Goal: Information Seeking & Learning: Learn about a topic

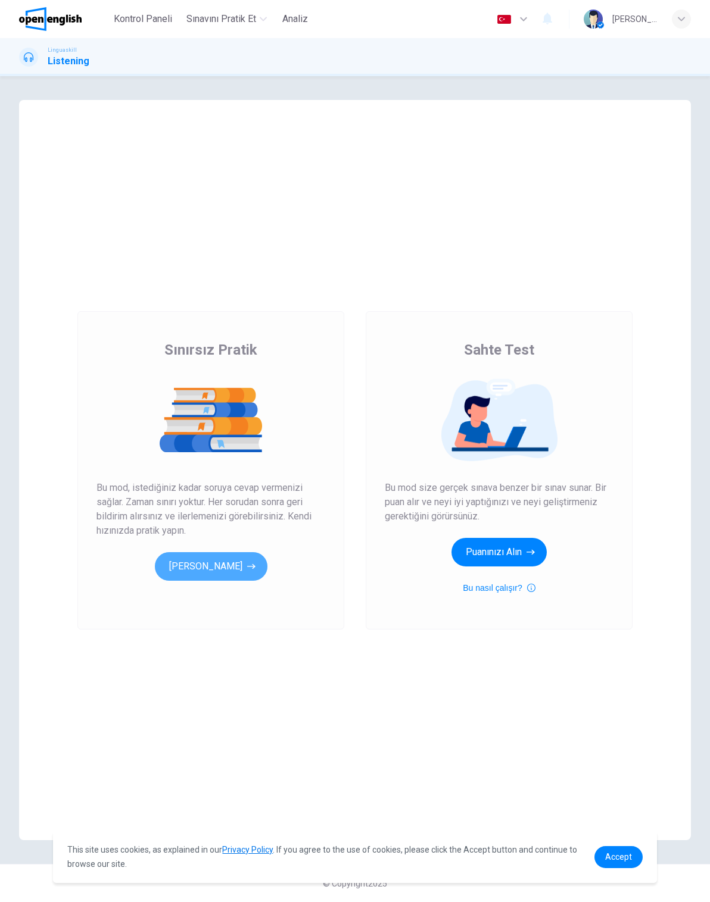
click at [243, 564] on button "[PERSON_NAME]" at bounding box center [211, 566] width 113 height 29
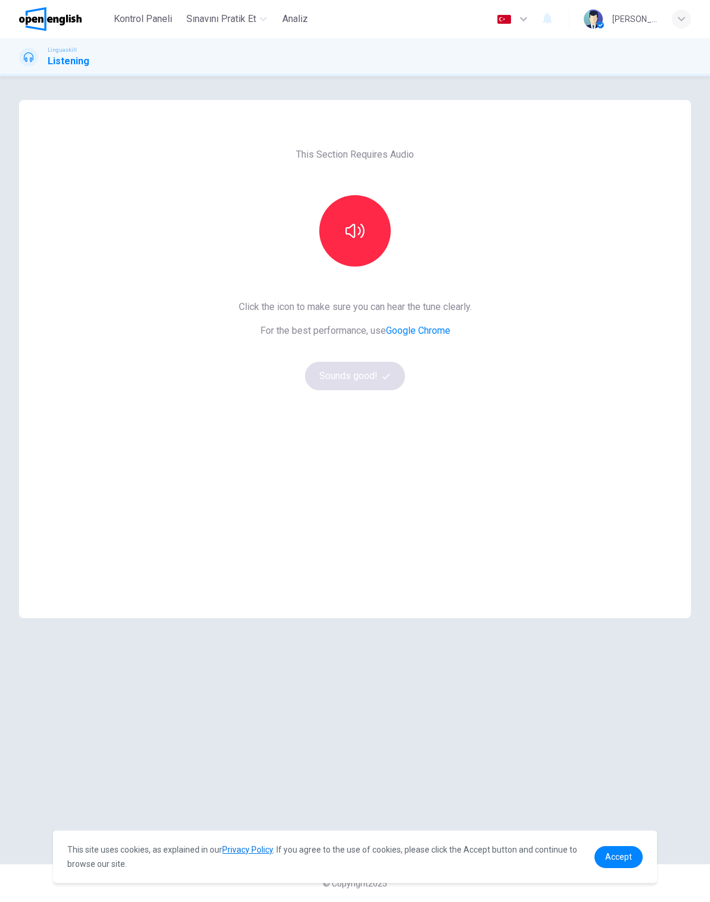
click at [365, 227] on button "button" at bounding box center [354, 230] width 71 height 71
click at [348, 254] on button "button" at bounding box center [354, 230] width 71 height 71
click at [379, 377] on button "Sounds good!" at bounding box center [355, 376] width 100 height 29
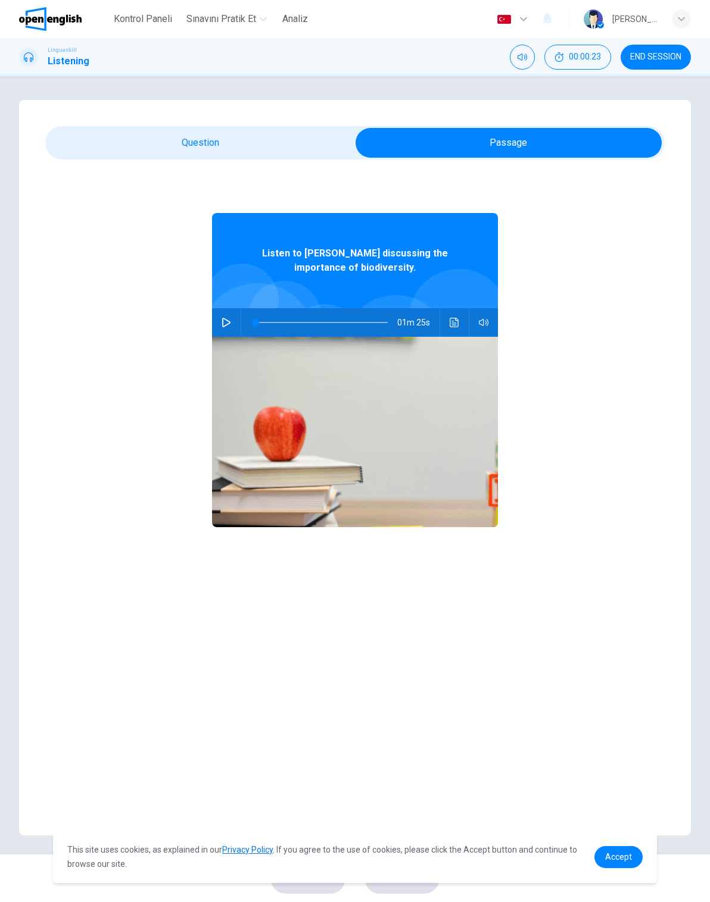
click at [226, 320] on icon "button" at bounding box center [226, 323] width 8 height 10
click at [460, 326] on button "Ses transkripsiyonunu görmek için tıklayın" at bounding box center [454, 322] width 19 height 29
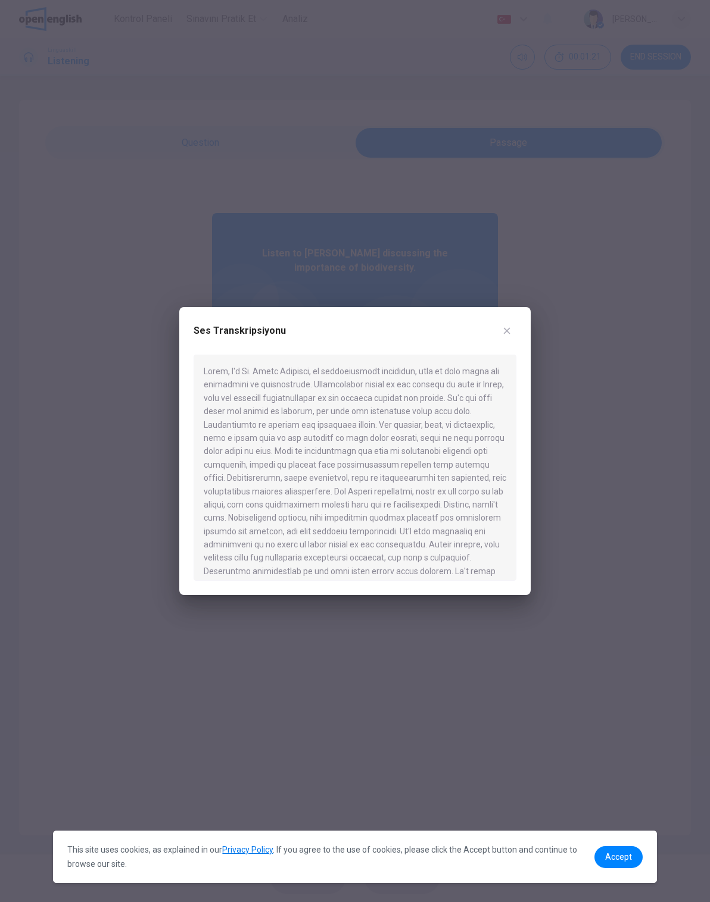
click at [526, 321] on div "Ses Transkripsiyonu" at bounding box center [354, 451] width 351 height 288
click at [507, 330] on icon "button" at bounding box center [507, 331] width 7 height 7
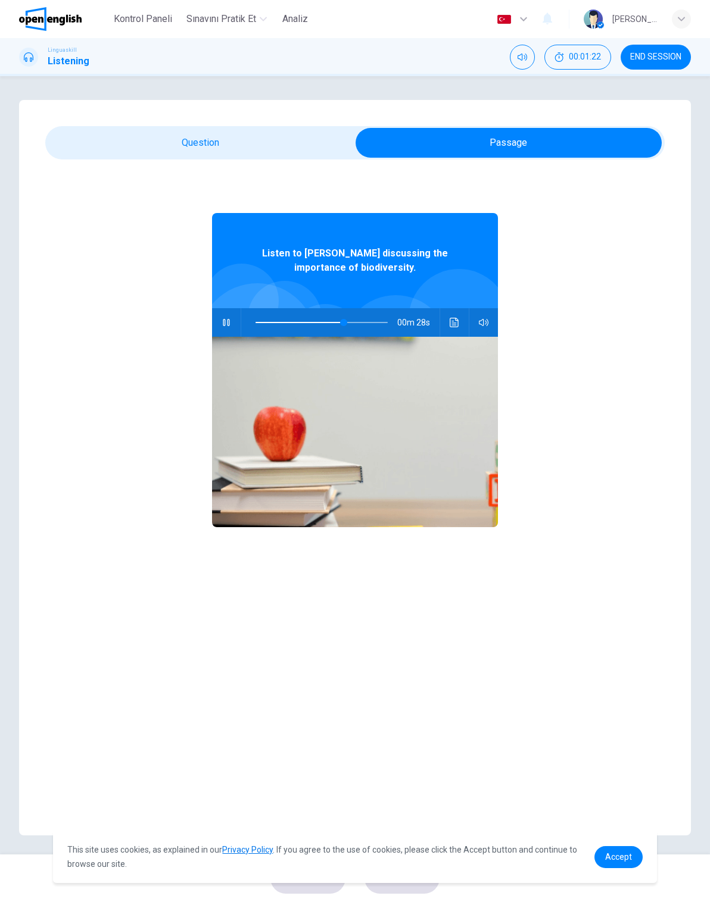
type input "**"
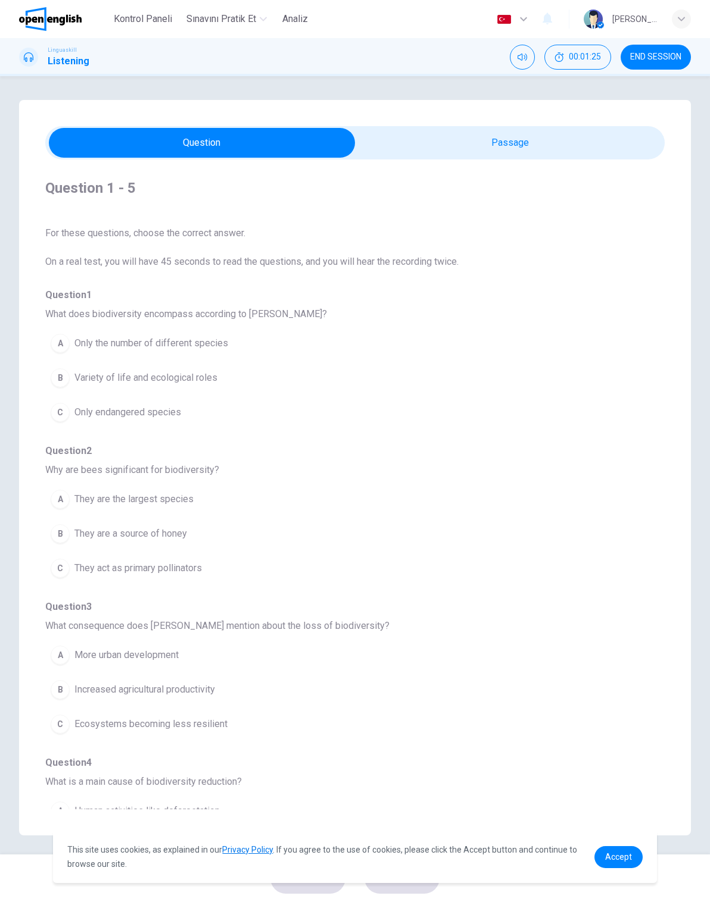
click at [574, 55] on span "00:01:25" at bounding box center [585, 57] width 32 height 10
click at [666, 45] on button "END SESSION" at bounding box center [655, 57] width 70 height 25
